Goal: Use online tool/utility: Utilize a website feature to perform a specific function

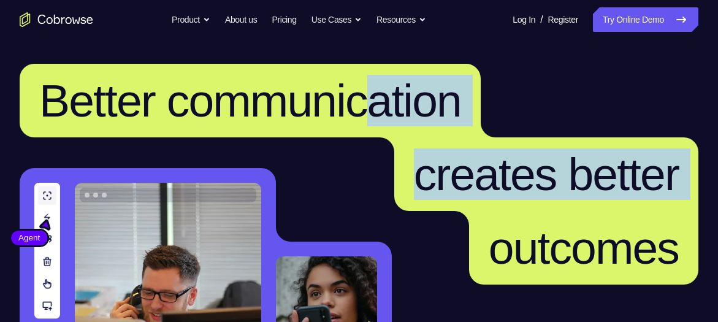
drag, startPoint x: 448, startPoint y: 212, endPoint x: 445, endPoint y: 108, distance: 103.7
click at [445, 108] on h1 "Better communication creates better outcomes" at bounding box center [359, 174] width 679 height 221
click at [445, 108] on span "Better communication" at bounding box center [250, 101] width 422 height 52
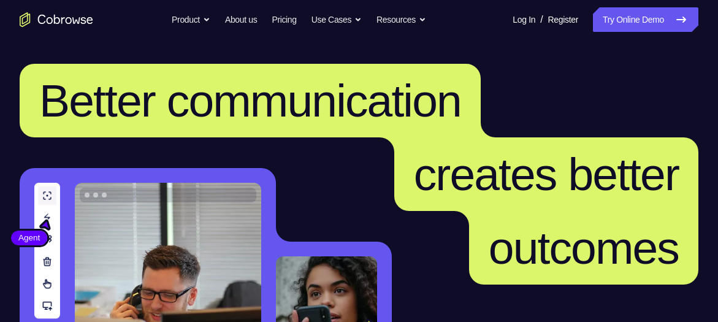
click at [445, 108] on span "Better communication" at bounding box center [250, 101] width 422 height 52
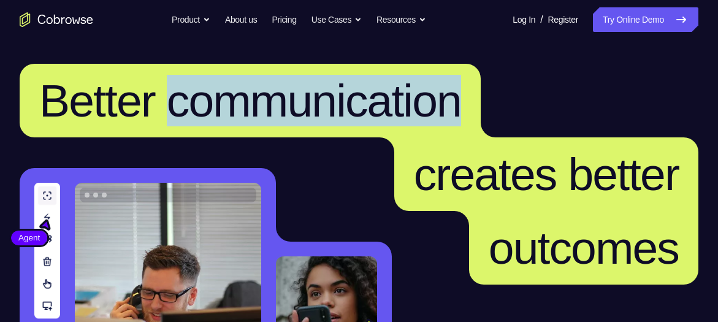
click at [445, 108] on span "Better communication" at bounding box center [250, 101] width 422 height 52
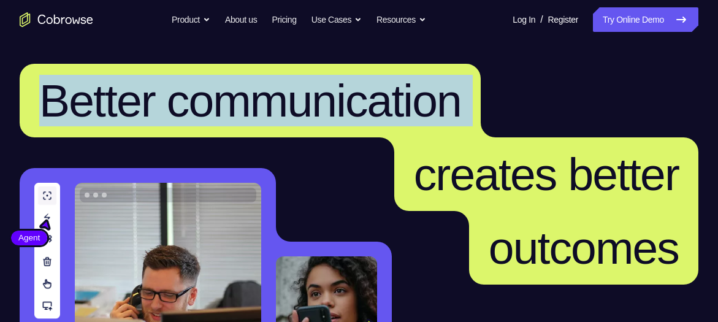
click at [445, 108] on span "Better communication" at bounding box center [250, 101] width 422 height 52
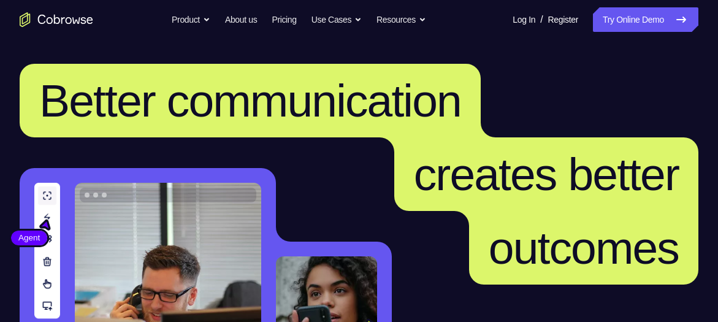
click at [445, 108] on span "Better communication" at bounding box center [250, 101] width 422 height 52
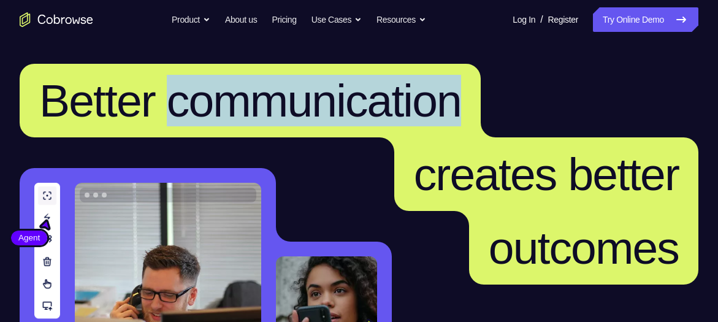
click at [445, 108] on span "Better communication" at bounding box center [250, 101] width 422 height 52
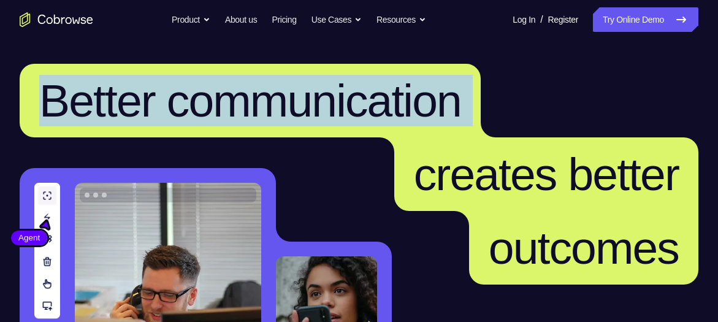
click at [445, 108] on span "Better communication" at bounding box center [250, 101] width 422 height 52
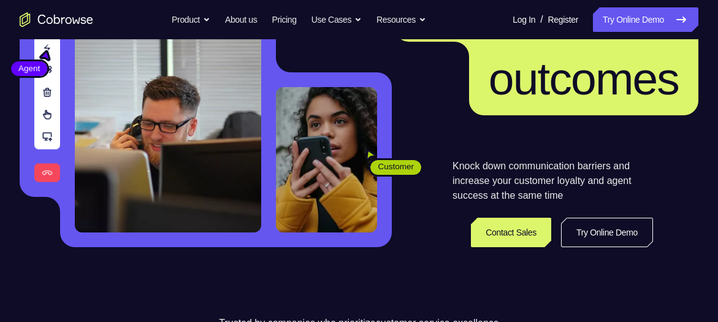
scroll to position [169, 0]
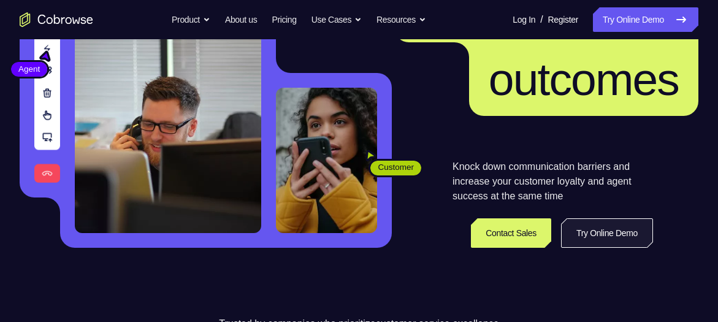
click at [582, 243] on link "Try Online Demo" at bounding box center [607, 232] width 92 height 29
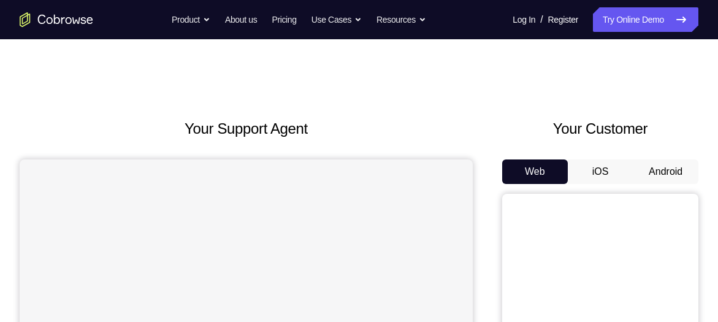
click at [658, 167] on button "Android" at bounding box center [666, 171] width 66 height 25
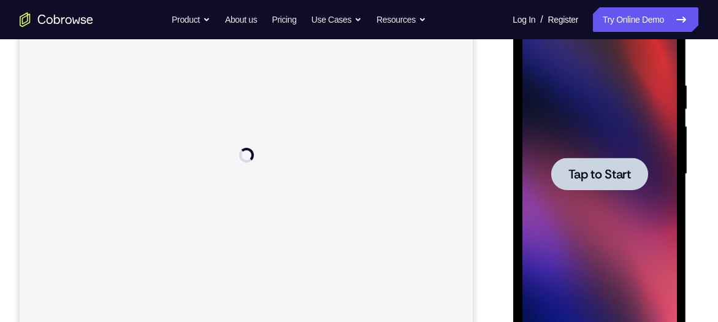
click at [592, 168] on span "Tap to Start" at bounding box center [599, 174] width 63 height 12
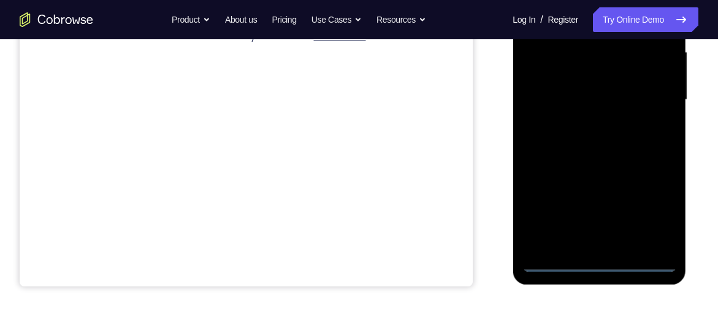
scroll to position [285, 0]
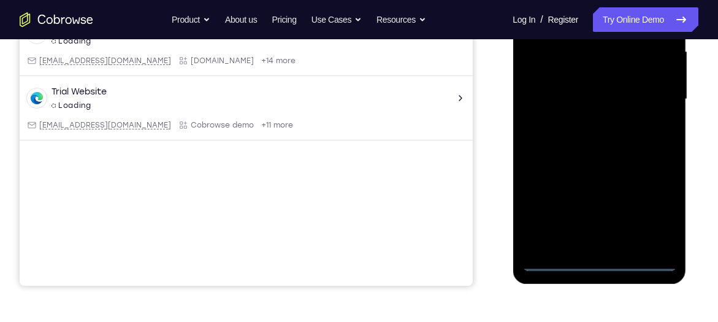
click at [593, 266] on div at bounding box center [599, 99] width 155 height 343
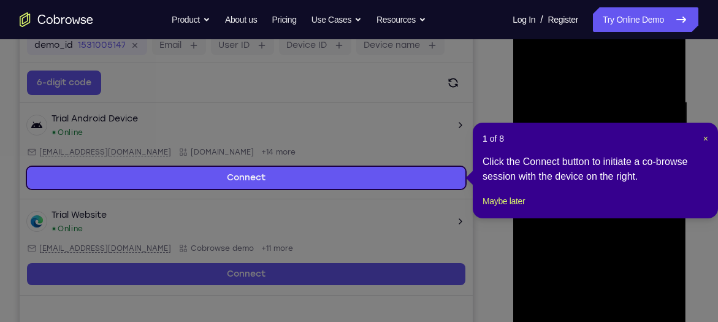
scroll to position [193, 0]
click at [700, 140] on header "1 of 8 ×" at bounding box center [596, 139] width 226 height 12
click at [707, 140] on span "×" at bounding box center [706, 139] width 5 height 10
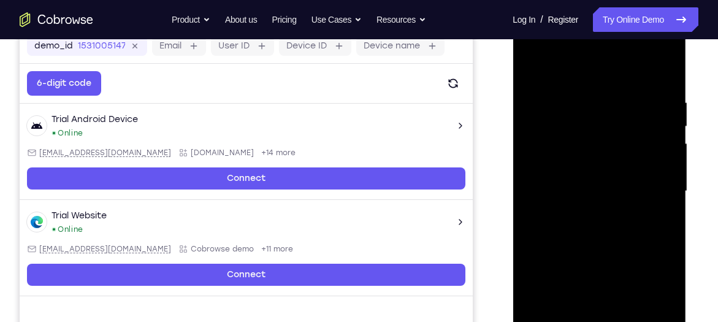
click at [644, 316] on div at bounding box center [599, 191] width 155 height 343
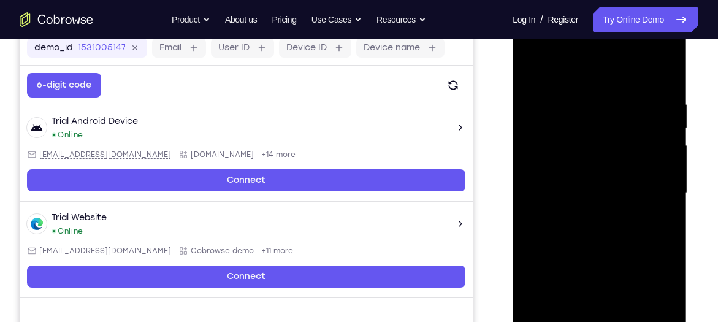
scroll to position [182, 0]
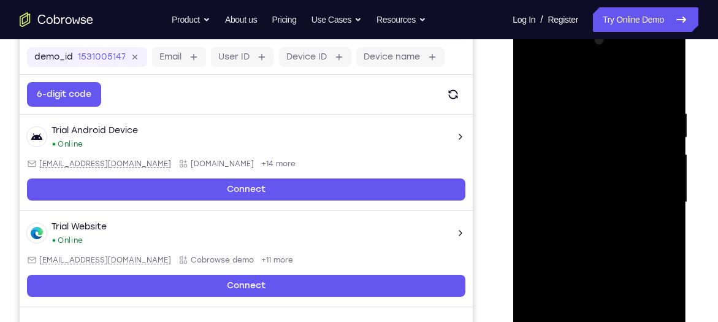
click at [610, 77] on div at bounding box center [599, 202] width 155 height 343
click at [644, 188] on div at bounding box center [599, 202] width 155 height 343
click at [587, 224] on div at bounding box center [599, 202] width 155 height 343
click at [591, 192] on div at bounding box center [599, 202] width 155 height 343
click at [605, 209] on div at bounding box center [599, 202] width 155 height 343
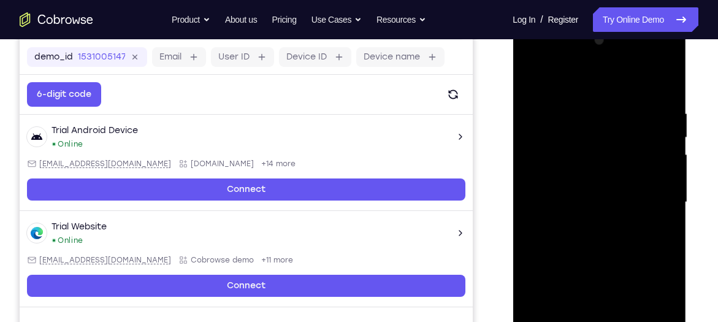
click at [600, 238] on div at bounding box center [599, 202] width 155 height 343
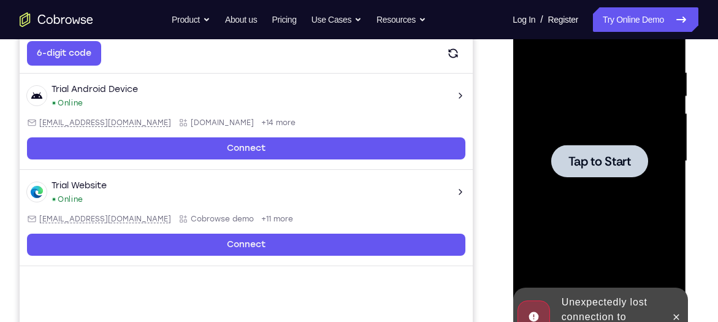
scroll to position [221, 0]
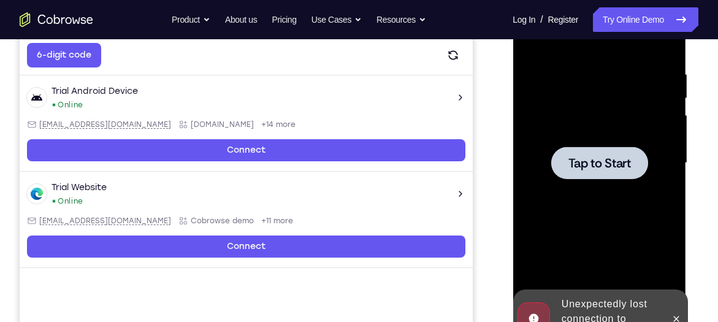
click at [604, 169] on span "Tap to Start" at bounding box center [599, 163] width 63 height 12
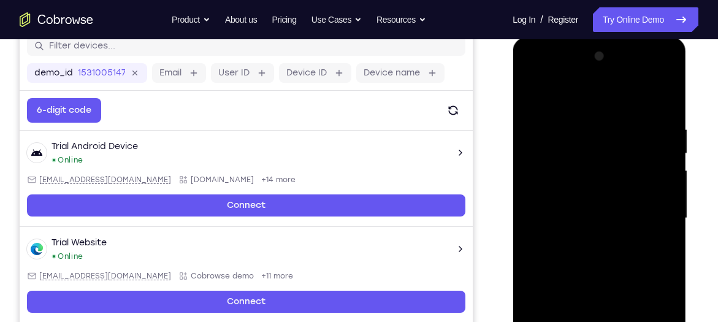
scroll to position [255, 0]
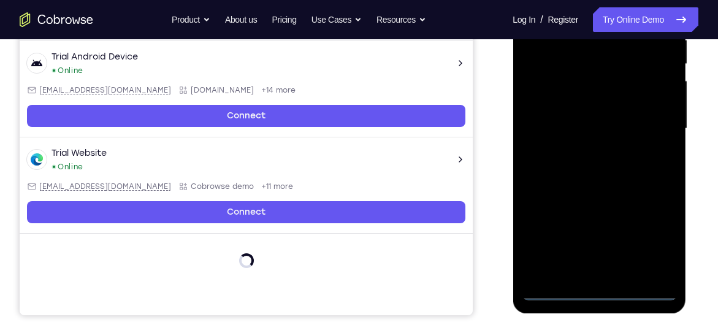
click at [590, 291] on div at bounding box center [599, 128] width 155 height 343
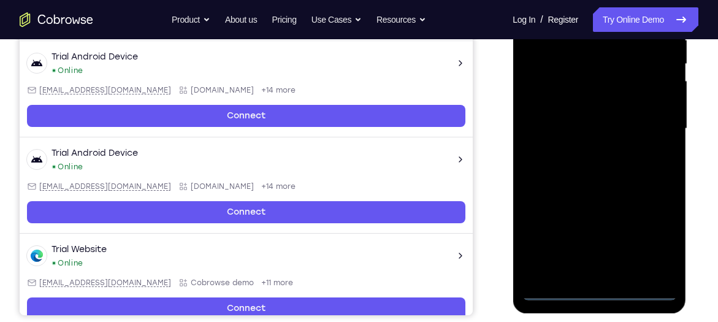
click at [658, 236] on div at bounding box center [599, 128] width 155 height 343
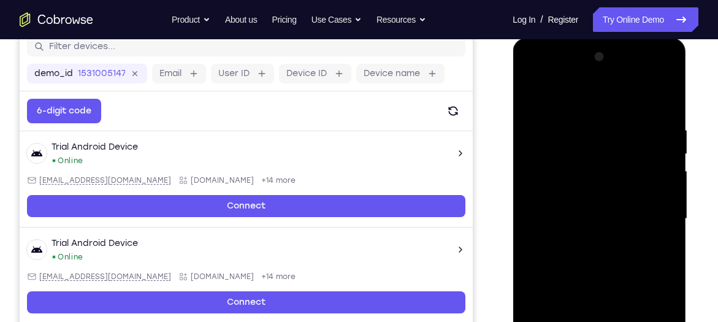
scroll to position [164, 0]
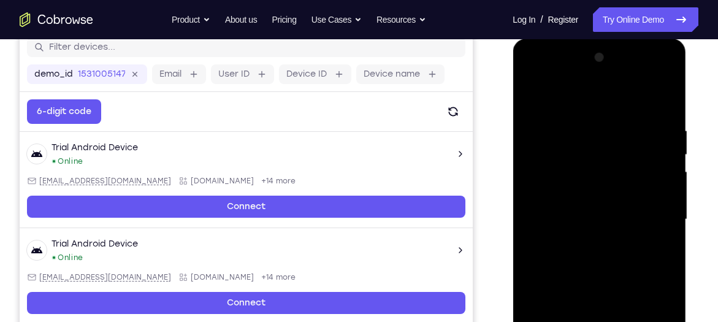
click at [600, 112] on div at bounding box center [599, 219] width 155 height 343
click at [602, 101] on div at bounding box center [599, 219] width 155 height 343
click at [652, 221] on div at bounding box center [599, 219] width 155 height 343
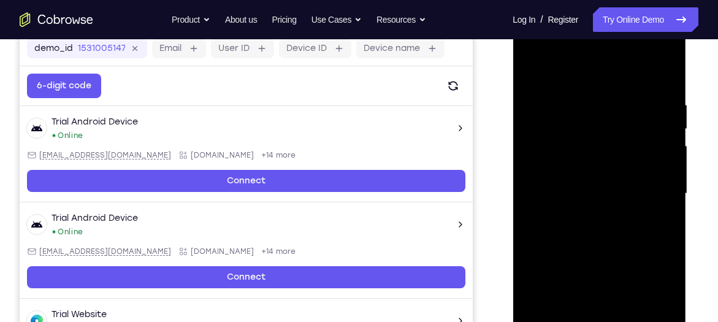
scroll to position [191, 0]
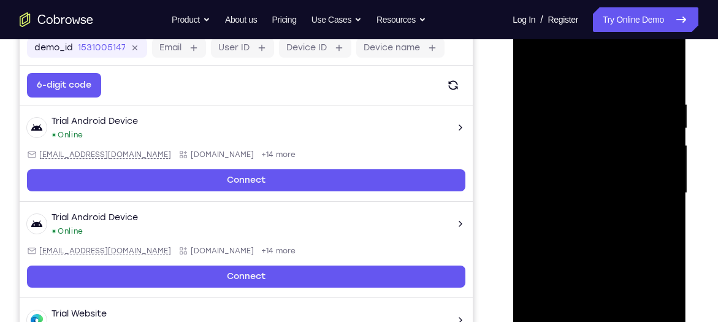
click at [586, 213] on div at bounding box center [599, 192] width 155 height 343
click at [587, 164] on div at bounding box center [599, 192] width 155 height 343
click at [607, 159] on div at bounding box center [599, 192] width 155 height 343
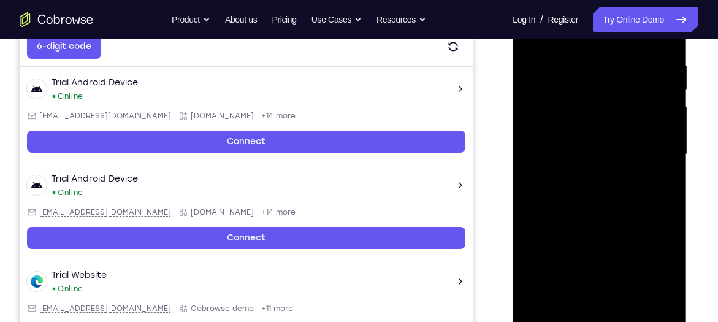
scroll to position [230, 0]
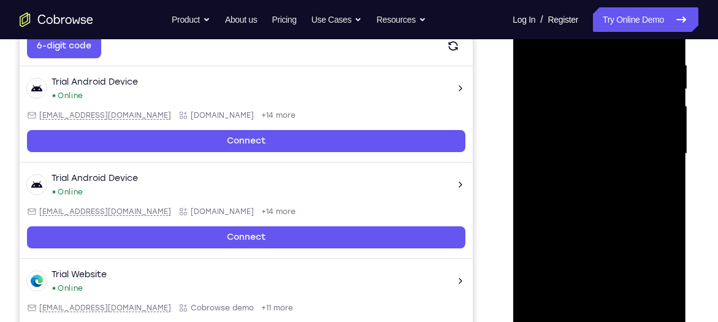
click at [670, 193] on div at bounding box center [599, 153] width 155 height 343
click at [670, 198] on div at bounding box center [599, 153] width 155 height 343
click at [591, 69] on div at bounding box center [599, 153] width 155 height 343
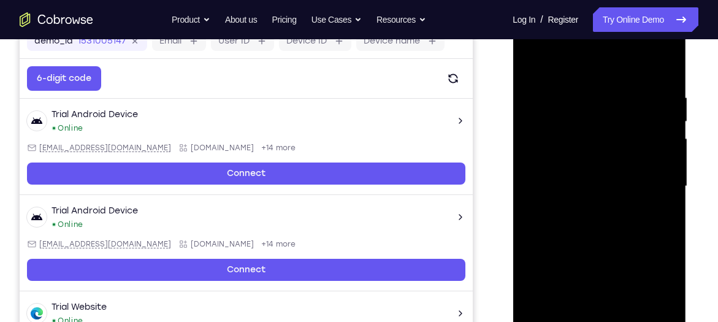
scroll to position [196, 0]
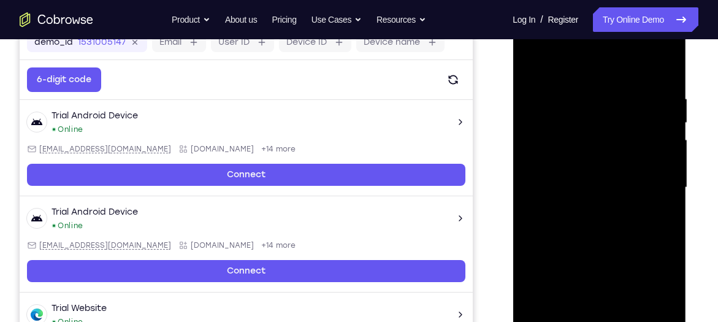
click at [659, 199] on div at bounding box center [599, 187] width 155 height 343
click at [535, 200] on div at bounding box center [599, 187] width 155 height 343
click at [667, 182] on div at bounding box center [599, 187] width 155 height 343
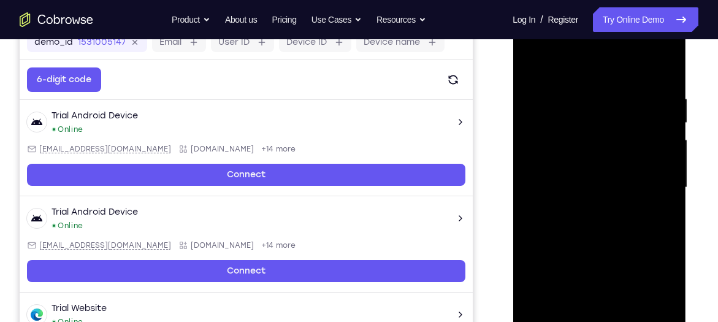
click at [667, 182] on div at bounding box center [599, 187] width 155 height 343
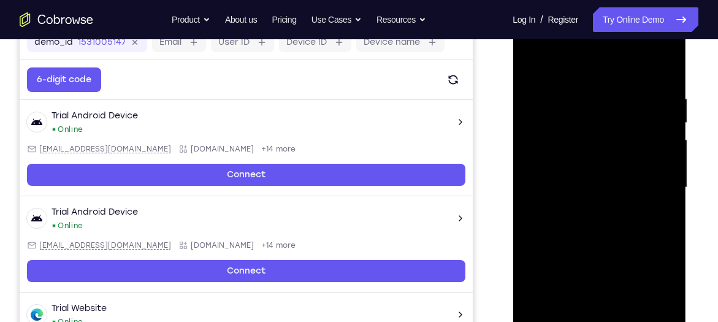
click at [664, 64] on div at bounding box center [599, 187] width 155 height 343
click at [637, 92] on div at bounding box center [599, 187] width 155 height 343
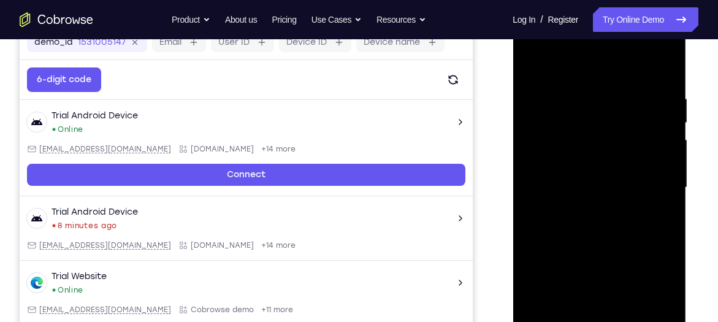
click at [528, 166] on div at bounding box center [599, 187] width 155 height 343
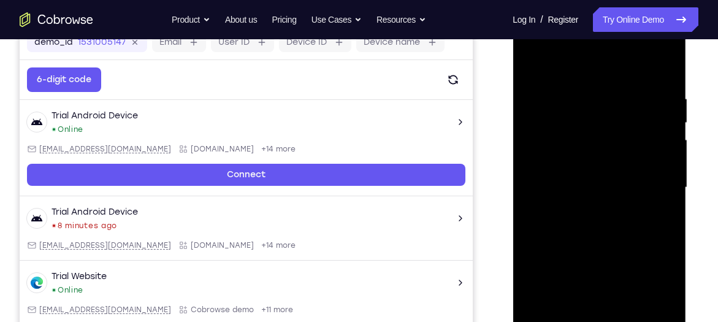
click at [676, 127] on div at bounding box center [599, 187] width 155 height 343
click at [529, 162] on div at bounding box center [599, 187] width 155 height 343
click at [660, 166] on div at bounding box center [599, 187] width 155 height 343
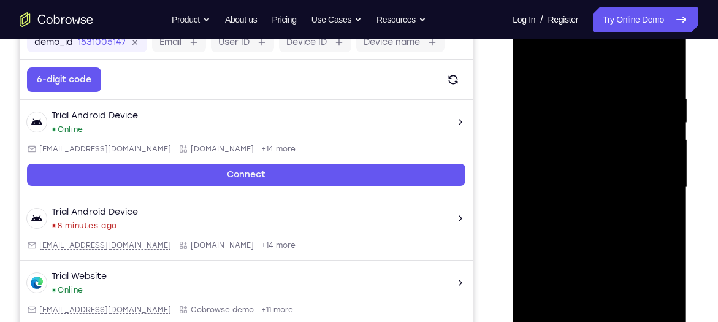
click at [660, 166] on div at bounding box center [599, 187] width 155 height 343
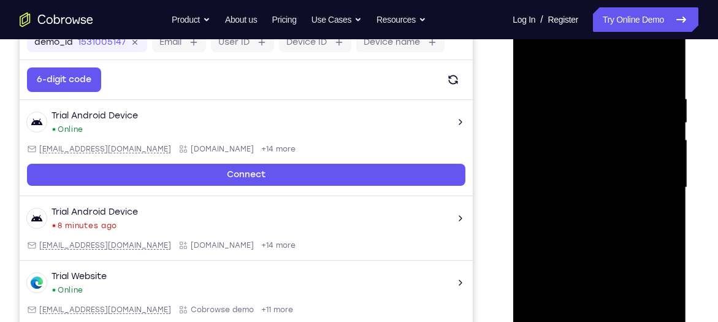
click at [669, 169] on div at bounding box center [599, 187] width 155 height 343
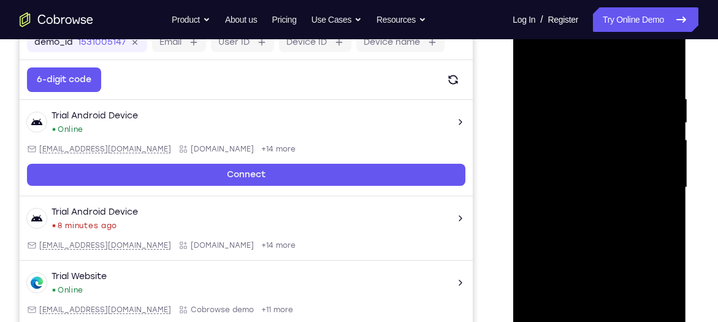
click at [669, 169] on div at bounding box center [599, 187] width 155 height 343
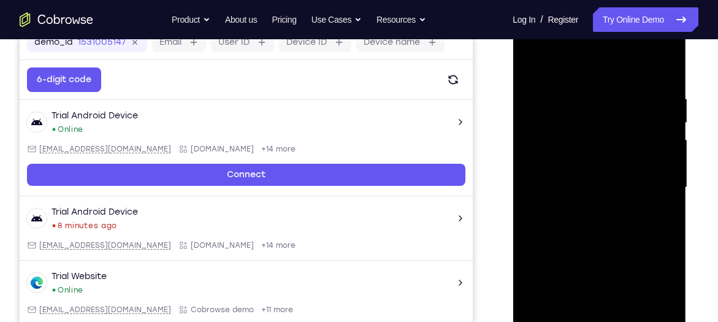
click at [669, 169] on div at bounding box center [599, 187] width 155 height 343
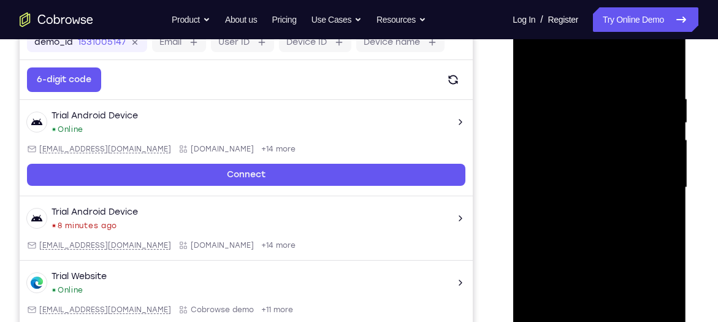
click at [669, 169] on div at bounding box center [599, 187] width 155 height 343
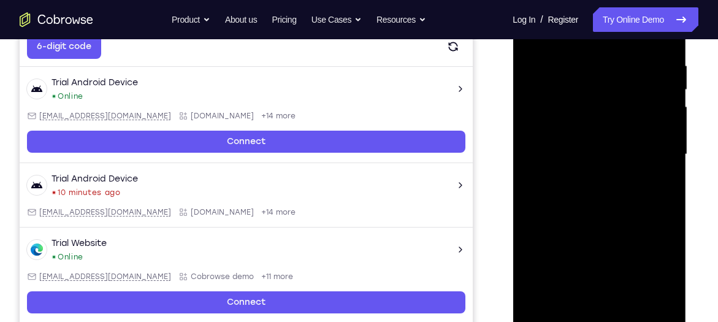
scroll to position [231, 0]
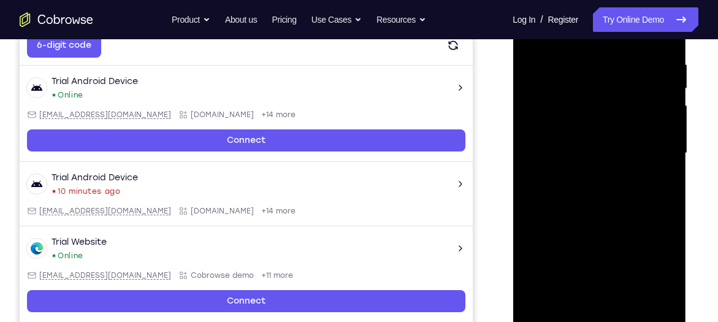
click at [648, 289] on div at bounding box center [599, 153] width 155 height 343
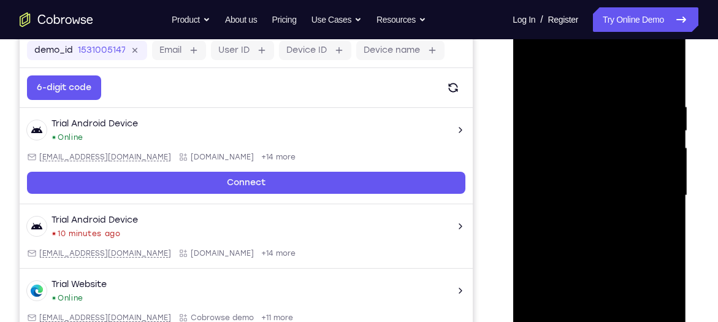
scroll to position [179, 0]
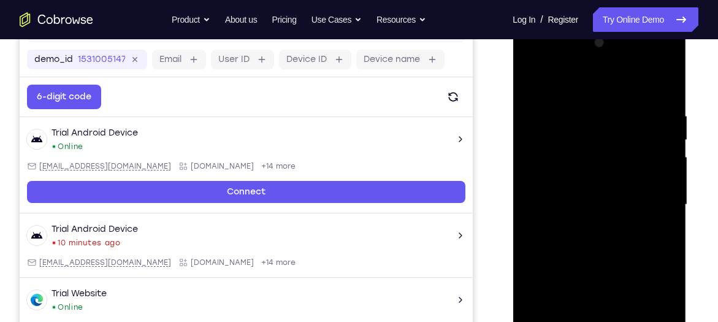
click at [657, 182] on div at bounding box center [599, 204] width 155 height 343
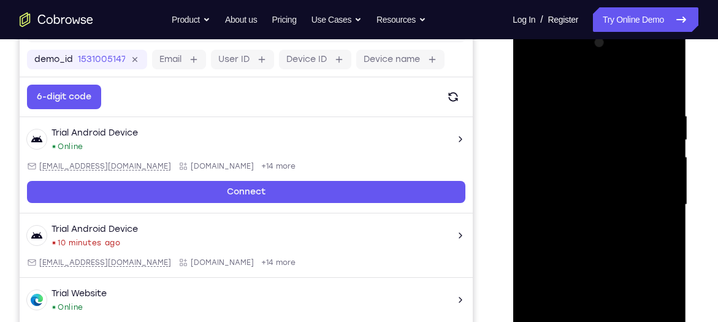
click at [657, 182] on div at bounding box center [599, 204] width 155 height 343
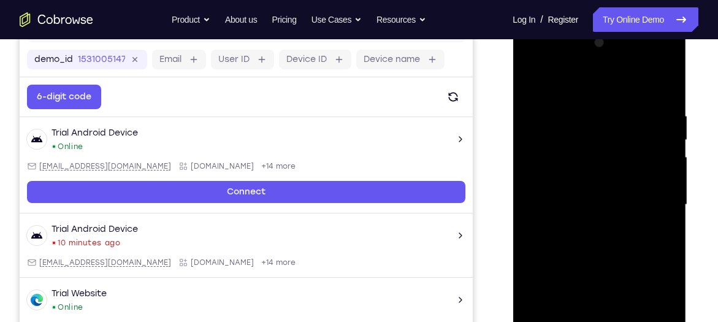
click at [657, 182] on div at bounding box center [599, 204] width 155 height 343
click at [658, 183] on div at bounding box center [599, 204] width 155 height 343
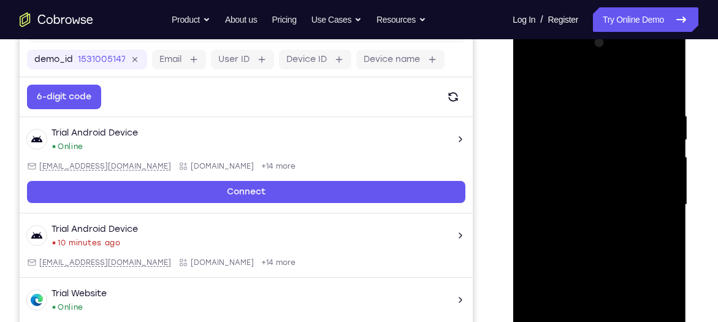
click at [658, 183] on div at bounding box center [599, 204] width 155 height 343
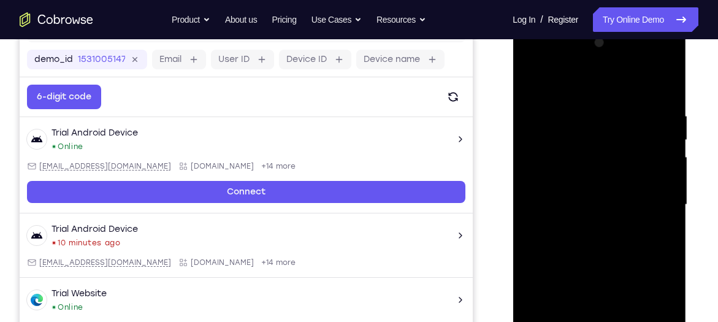
click at [658, 183] on div at bounding box center [599, 204] width 155 height 343
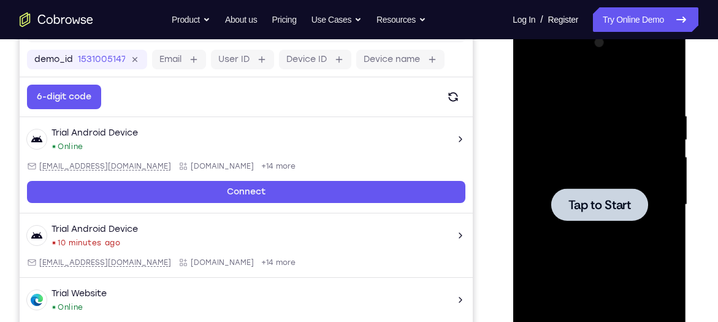
click at [658, 183] on div at bounding box center [599, 204] width 155 height 343
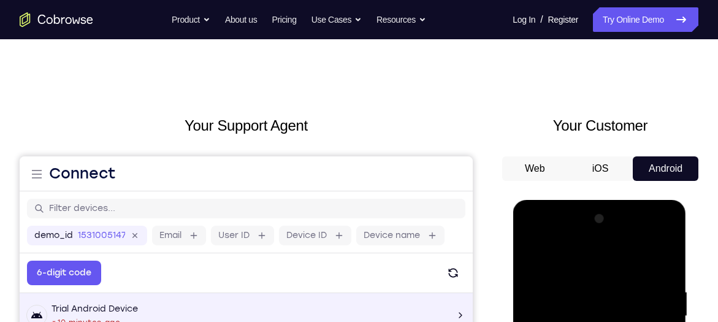
scroll to position [0, 0]
